Goal: Obtain resource: Download file/media

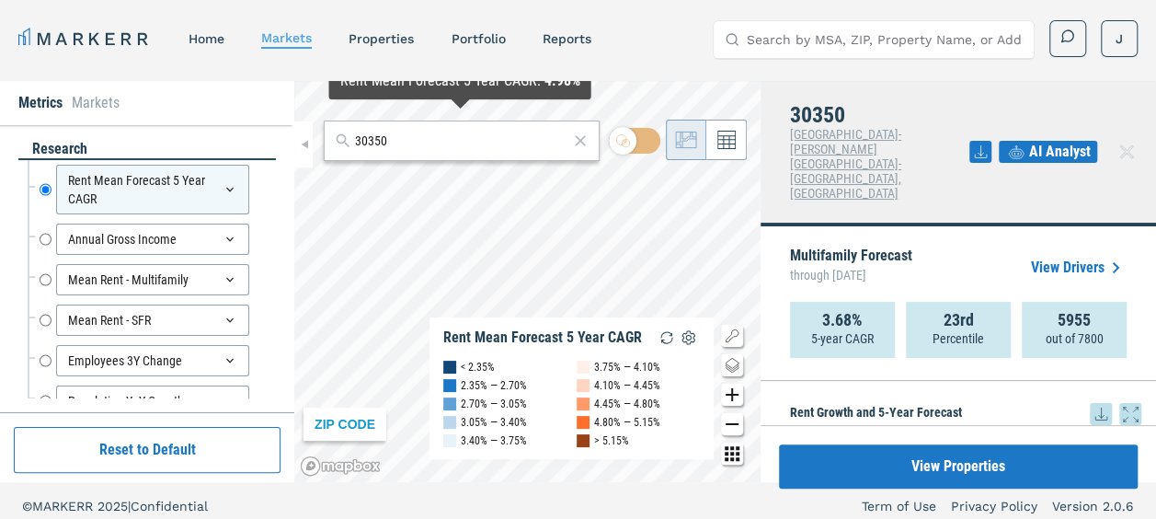
click at [428, 143] on input "30350" at bounding box center [461, 141] width 213 height 19
paste input "28262"
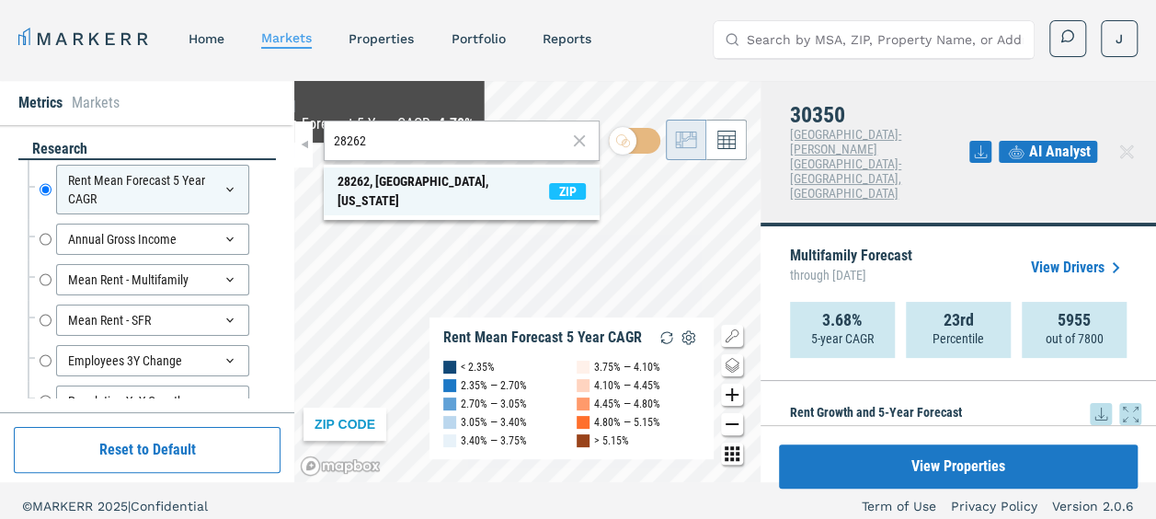
click at [351, 180] on div "28262, [GEOGRAPHIC_DATA], [US_STATE]" at bounding box center [444, 191] width 212 height 39
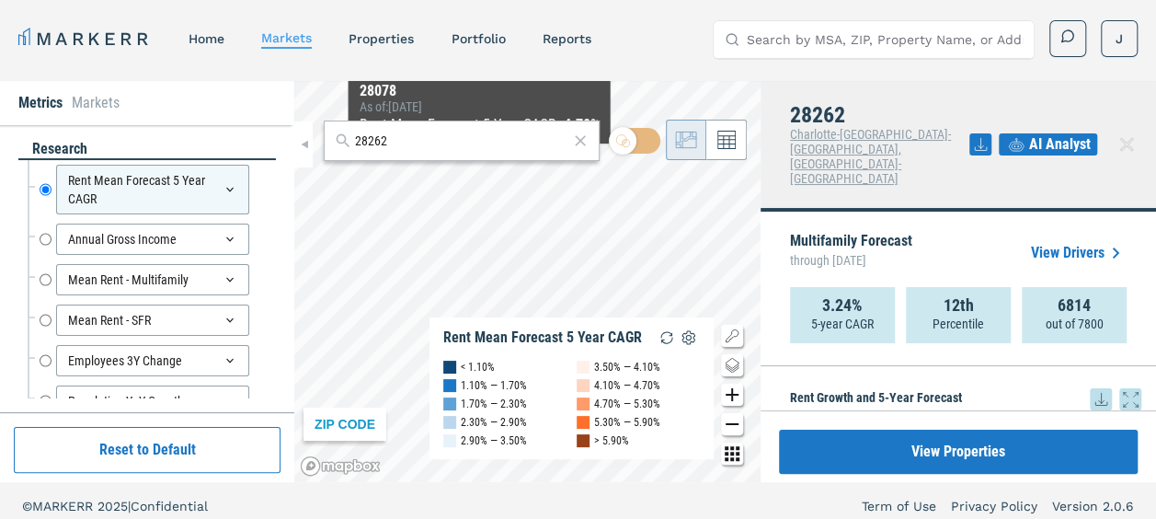
click at [1090, 388] on icon at bounding box center [1101, 399] width 22 height 22
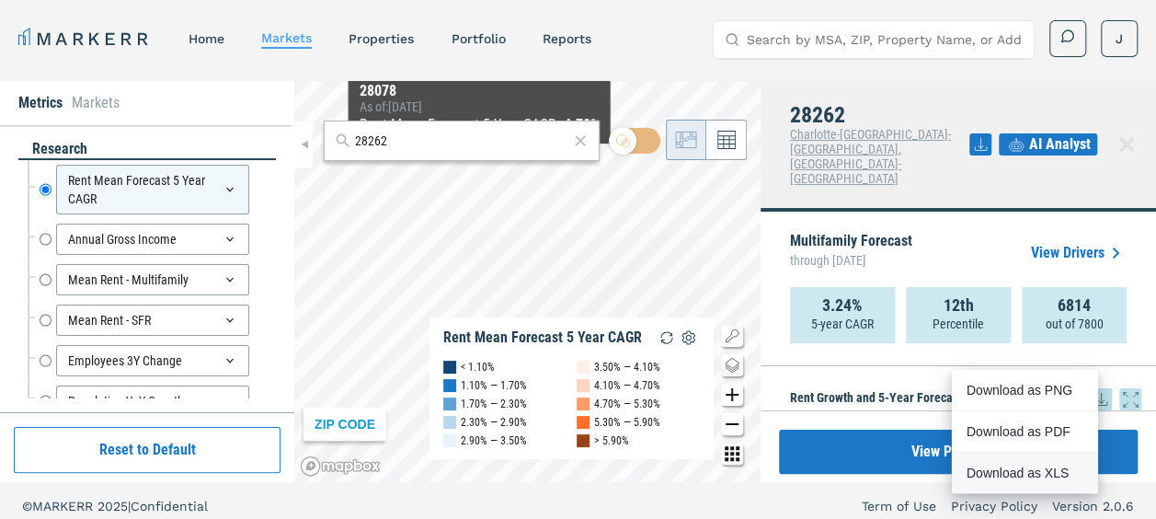
click at [1020, 473] on div "Download as XLS" at bounding box center [1019, 473] width 106 height 18
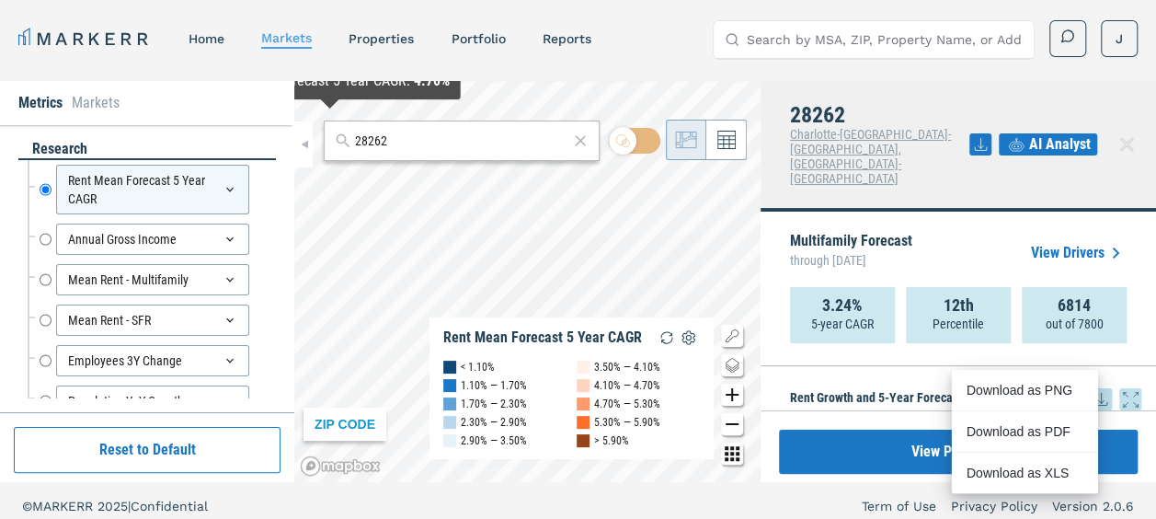
click at [409, 147] on input "28262" at bounding box center [461, 141] width 213 height 19
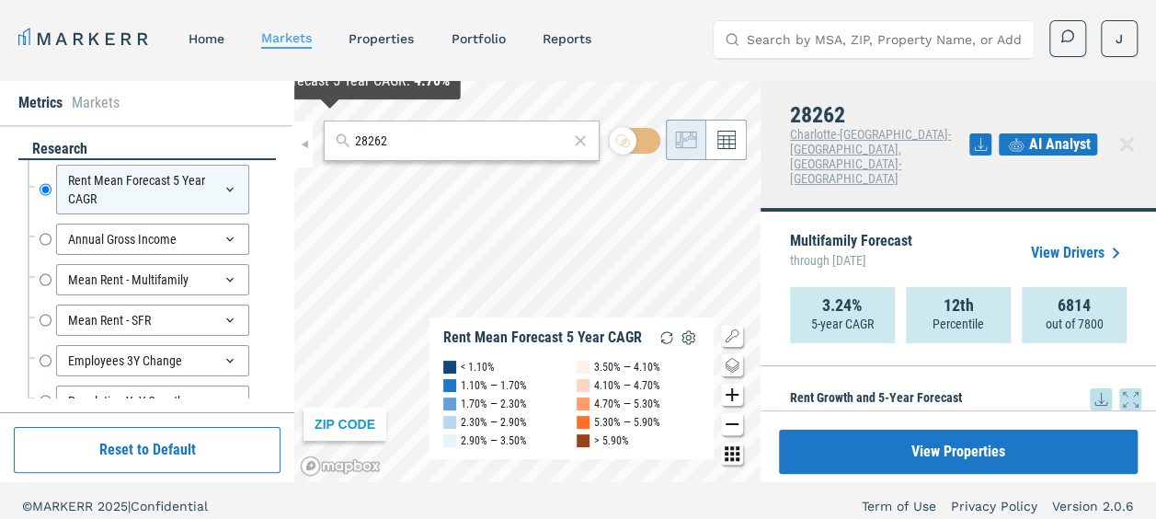
click at [366, 143] on input "28262" at bounding box center [461, 141] width 213 height 19
paste input "-78.69451362018367"
type input "-78.69451362018367"
click at [444, 143] on input "-78.69451362018367" at bounding box center [461, 141] width 213 height 19
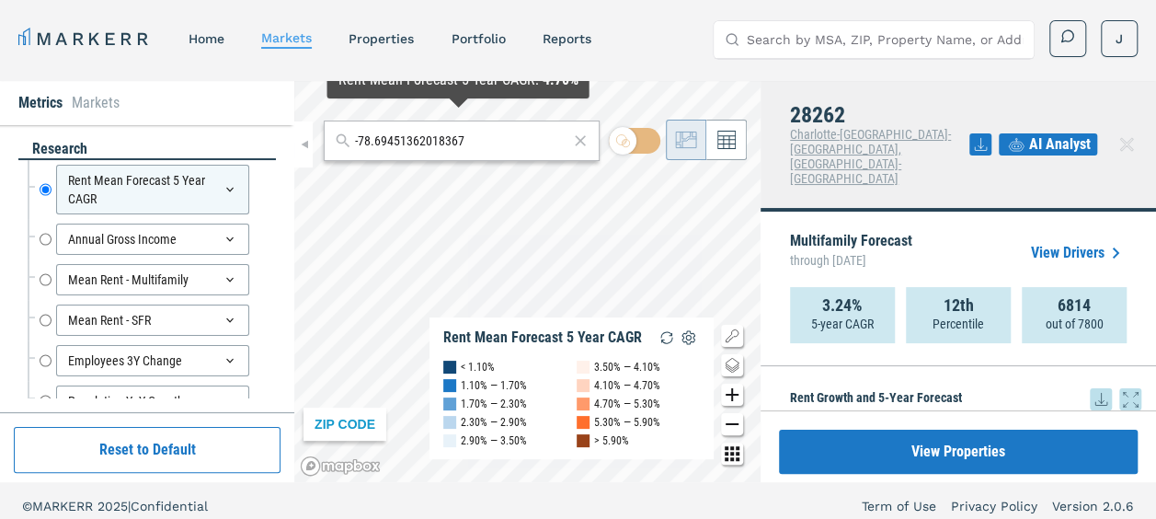
click at [444, 143] on input "-78.69451362018367" at bounding box center [461, 141] width 213 height 19
paste input "27612"
type input "27612"
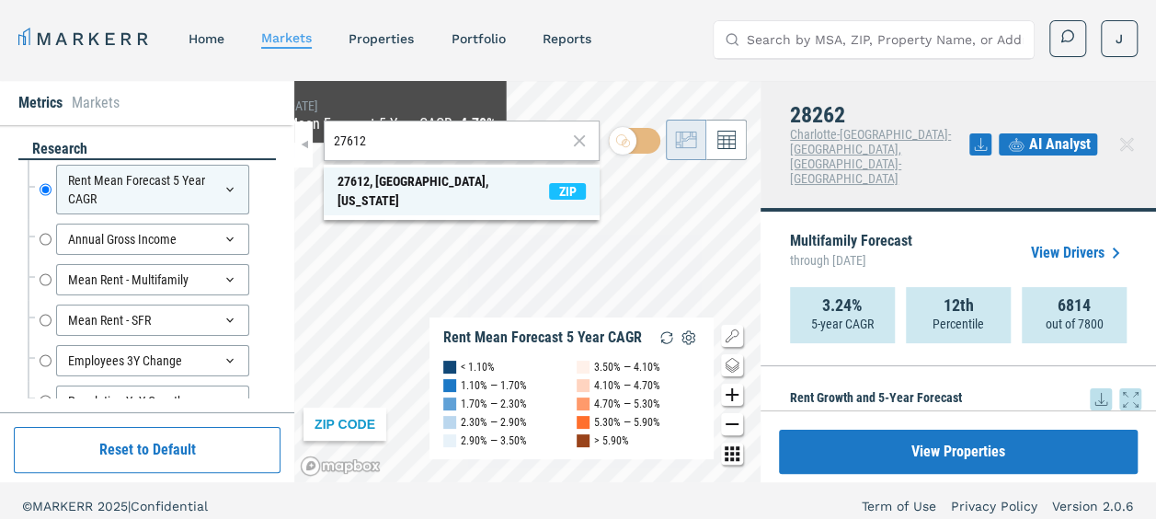
click at [353, 186] on div "27612, [GEOGRAPHIC_DATA], [US_STATE]" at bounding box center [444, 191] width 212 height 39
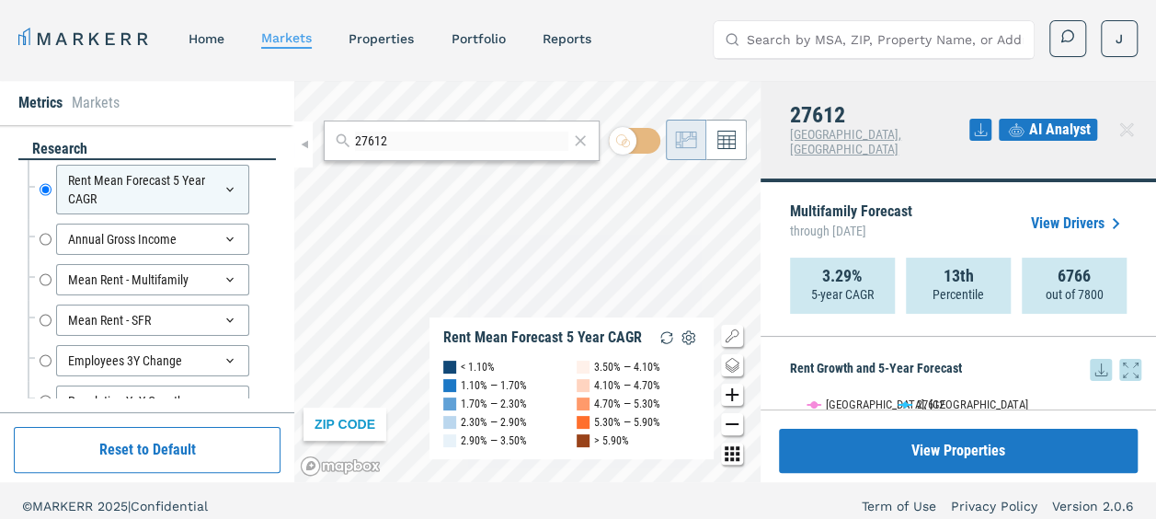
click at [1090, 359] on icon at bounding box center [1101, 370] width 22 height 22
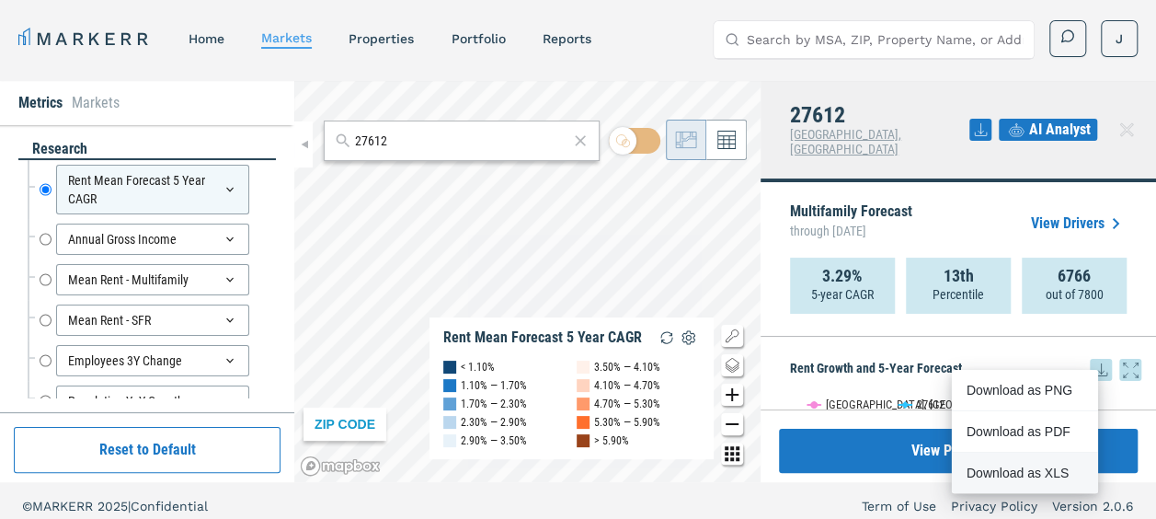
click at [1003, 473] on div "Download as XLS" at bounding box center [1019, 473] width 106 height 18
